Goal: Find contact information: Find contact information

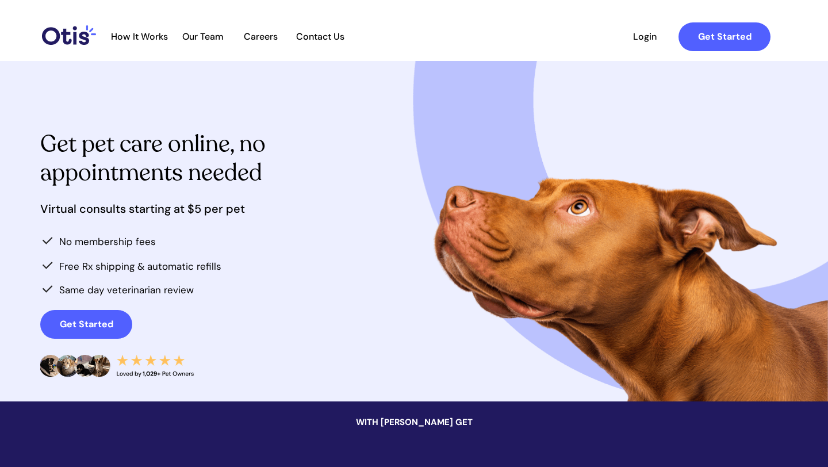
click at [309, 32] on span "Contact Us" at bounding box center [320, 36] width 60 height 11
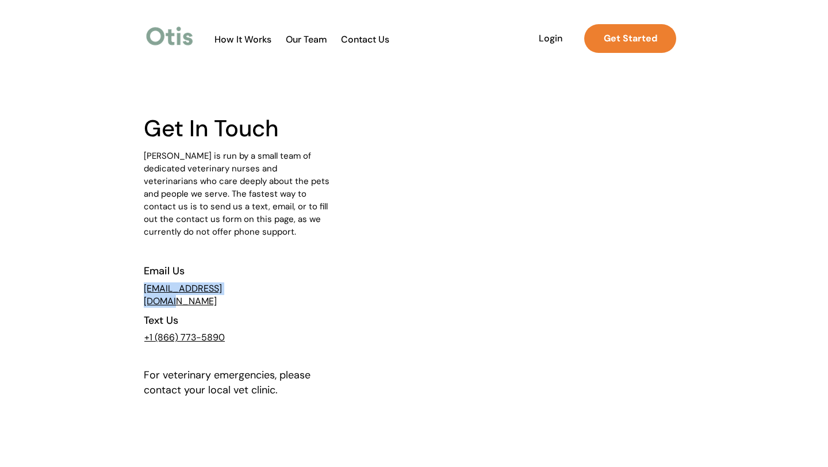
drag, startPoint x: 246, startPoint y: 286, endPoint x: 145, endPoint y: 287, distance: 100.6
click at [145, 287] on p "[EMAIL_ADDRESS][DOMAIN_NAME]" at bounding box center [199, 294] width 110 height 25
copy link "[EMAIL_ADDRESS][DOMAIN_NAME]"
